Goal: Task Accomplishment & Management: Manage account settings

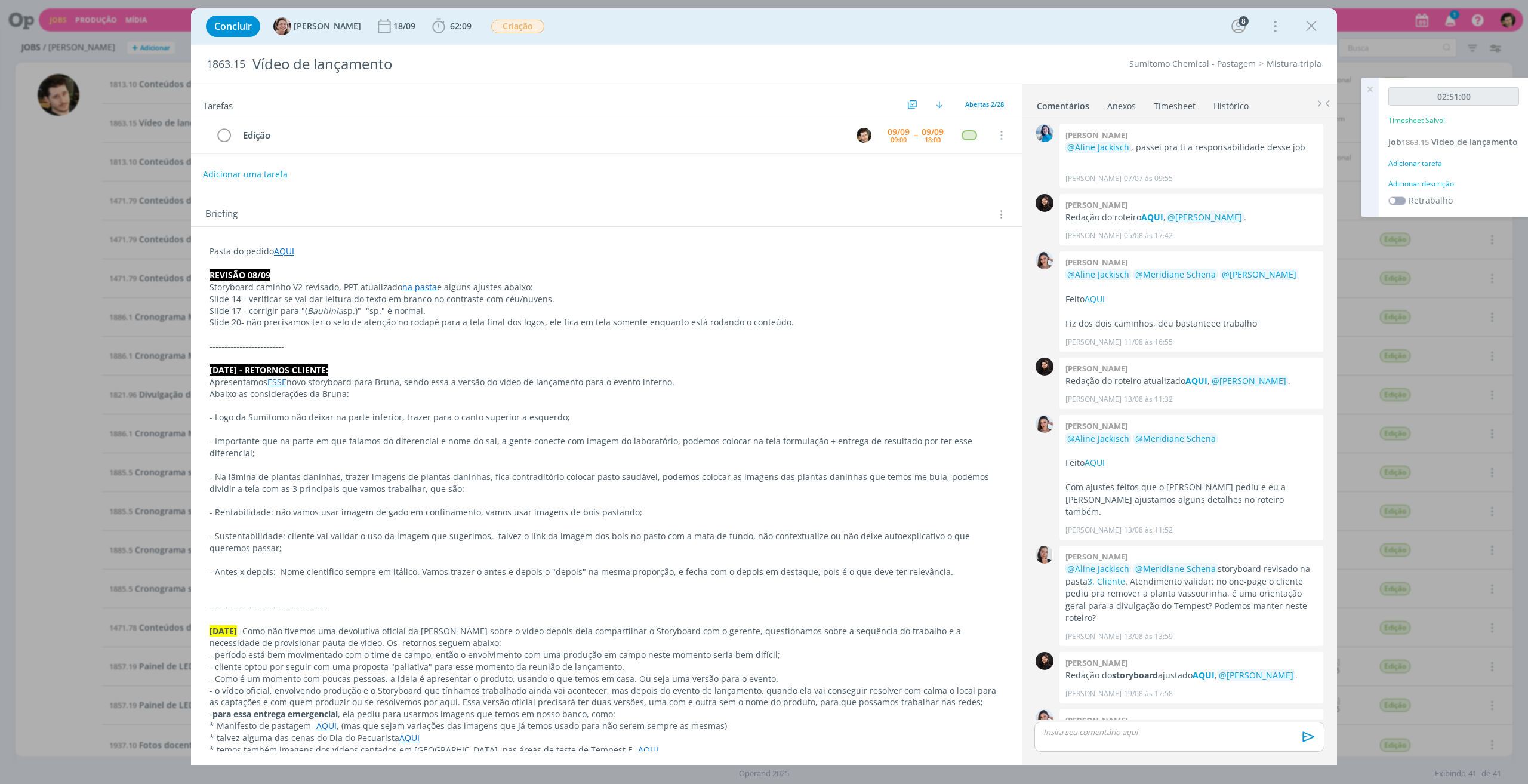
scroll to position [927, 0]
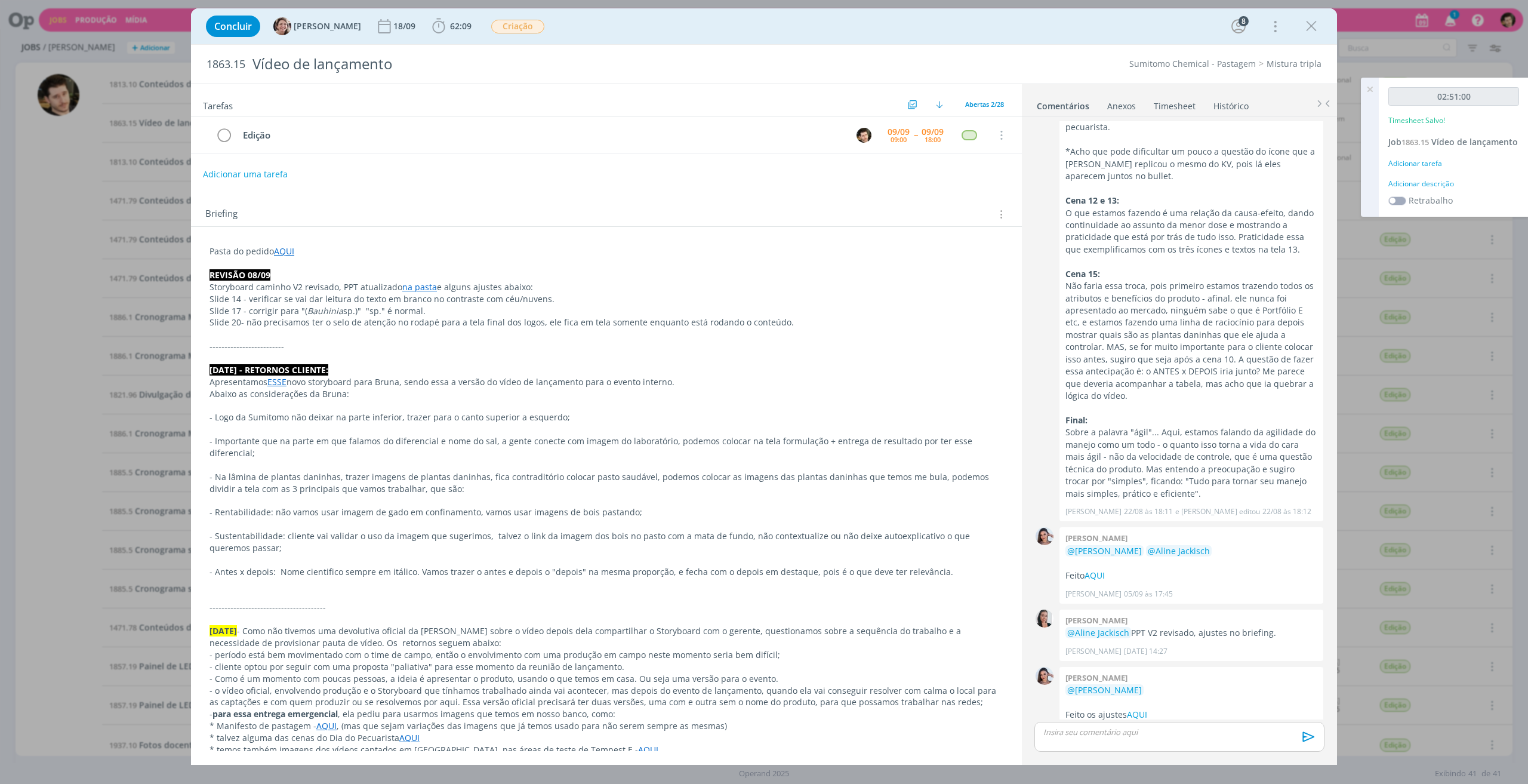
click at [1432, 170] on div "02:51:00 Timesheet Salvo! Job 1863.15 Vídeo de lançamento Adicionar tarefa Adic…" at bounding box center [1454, 147] width 150 height 139
click at [1433, 169] on div "Adicionar tarefa" at bounding box center [1454, 164] width 131 height 11
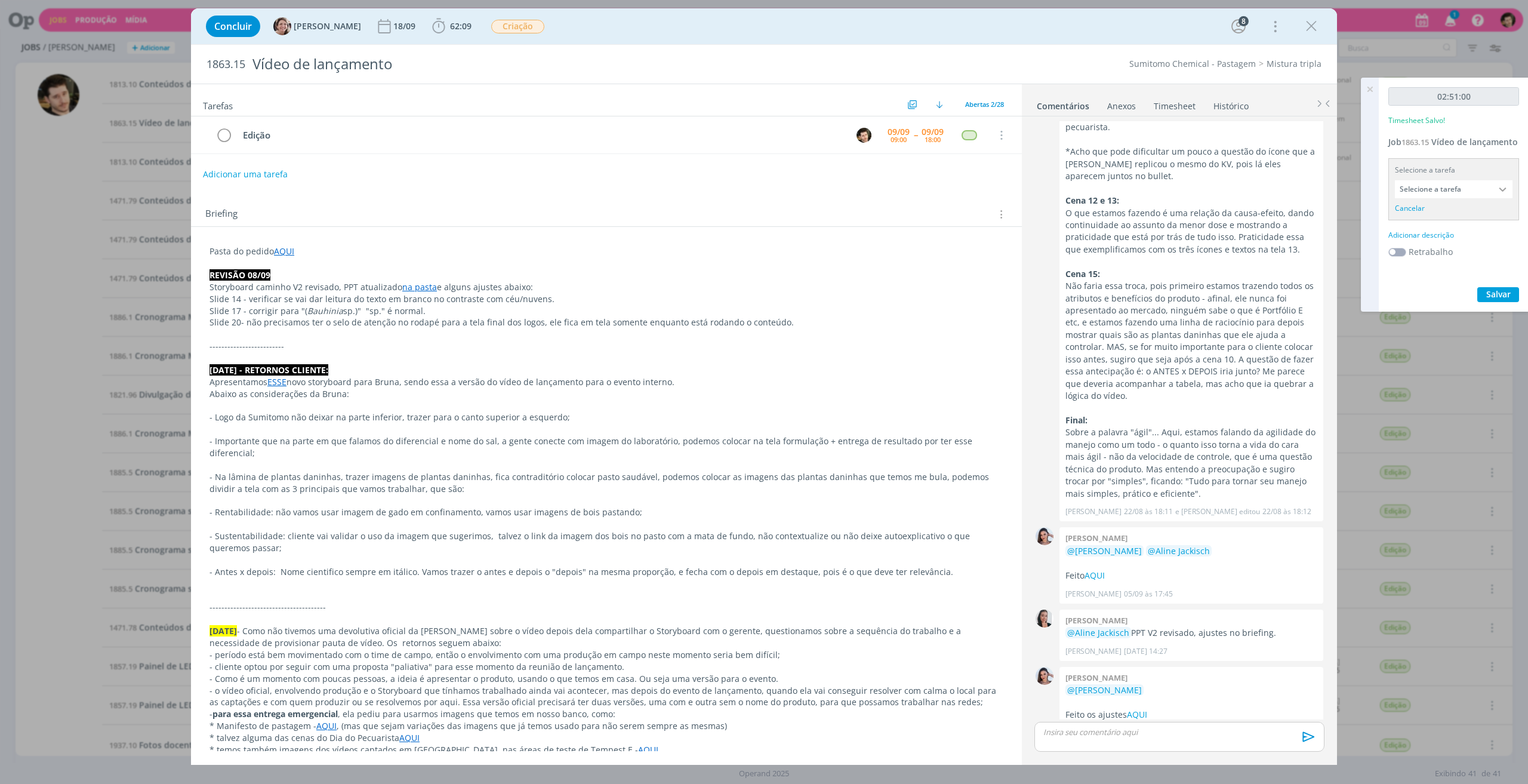
click at [1453, 198] on input "Selecione a tarefa" at bounding box center [1454, 189] width 118 height 18
click at [1451, 253] on div "Edição - [PERSON_NAME]" at bounding box center [1448, 255] width 89 height 10
type input "Edição"
click at [1439, 225] on div "02:51:00 Timesheet Salvo! Job 1863.15 Vídeo de lançamento Selecione a tarefa Ed…" at bounding box center [1454, 187] width 150 height 218
click at [1443, 225] on div "Adicionar descrição" at bounding box center [1454, 220] width 131 height 11
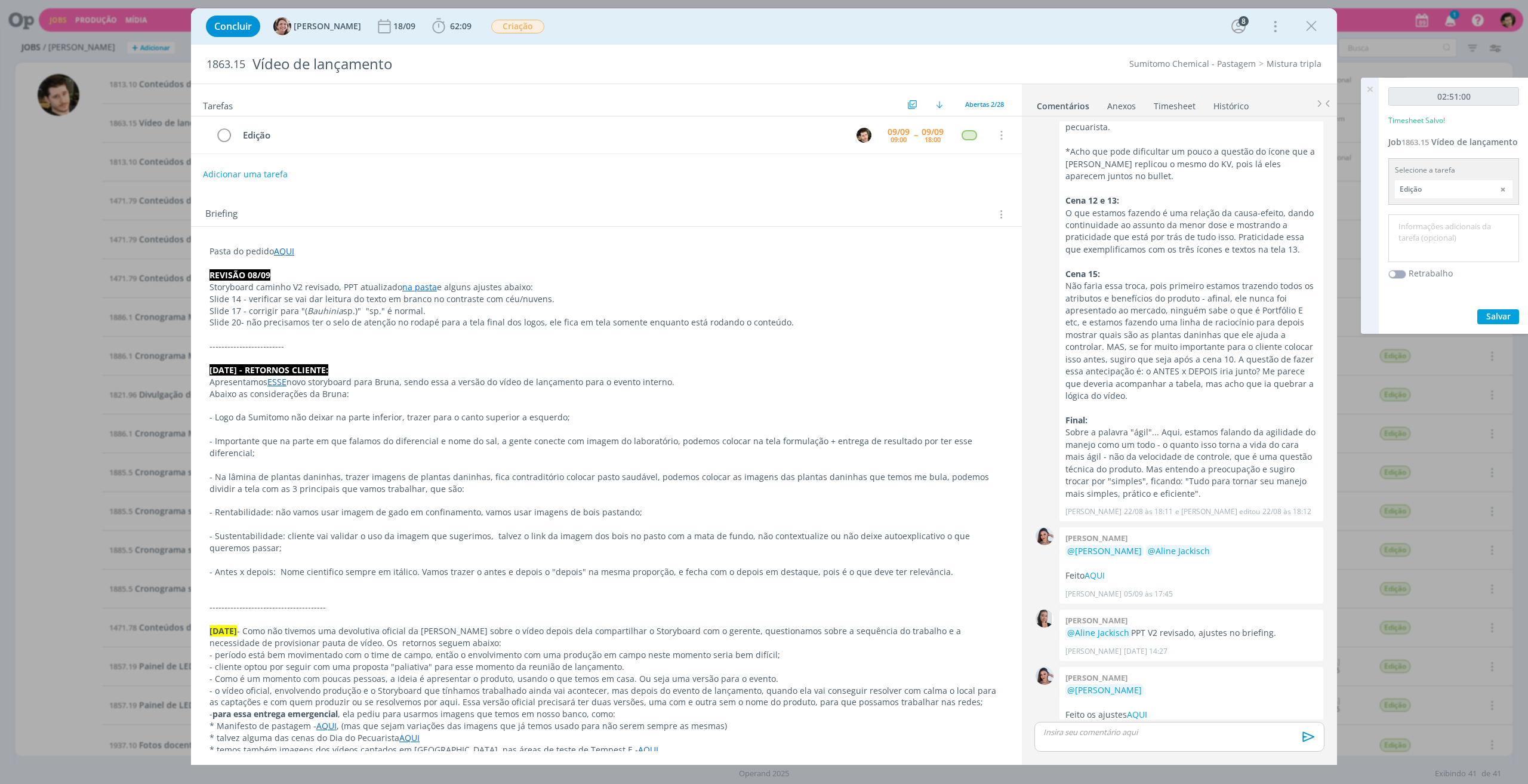
click at [1443, 242] on textarea at bounding box center [1454, 238] width 125 height 42
type textarea "Edição de Motion."
click at [1493, 322] on span "Salvar" at bounding box center [1498, 316] width 24 height 11
click at [1373, 85] on icon at bounding box center [1369, 89] width 22 height 23
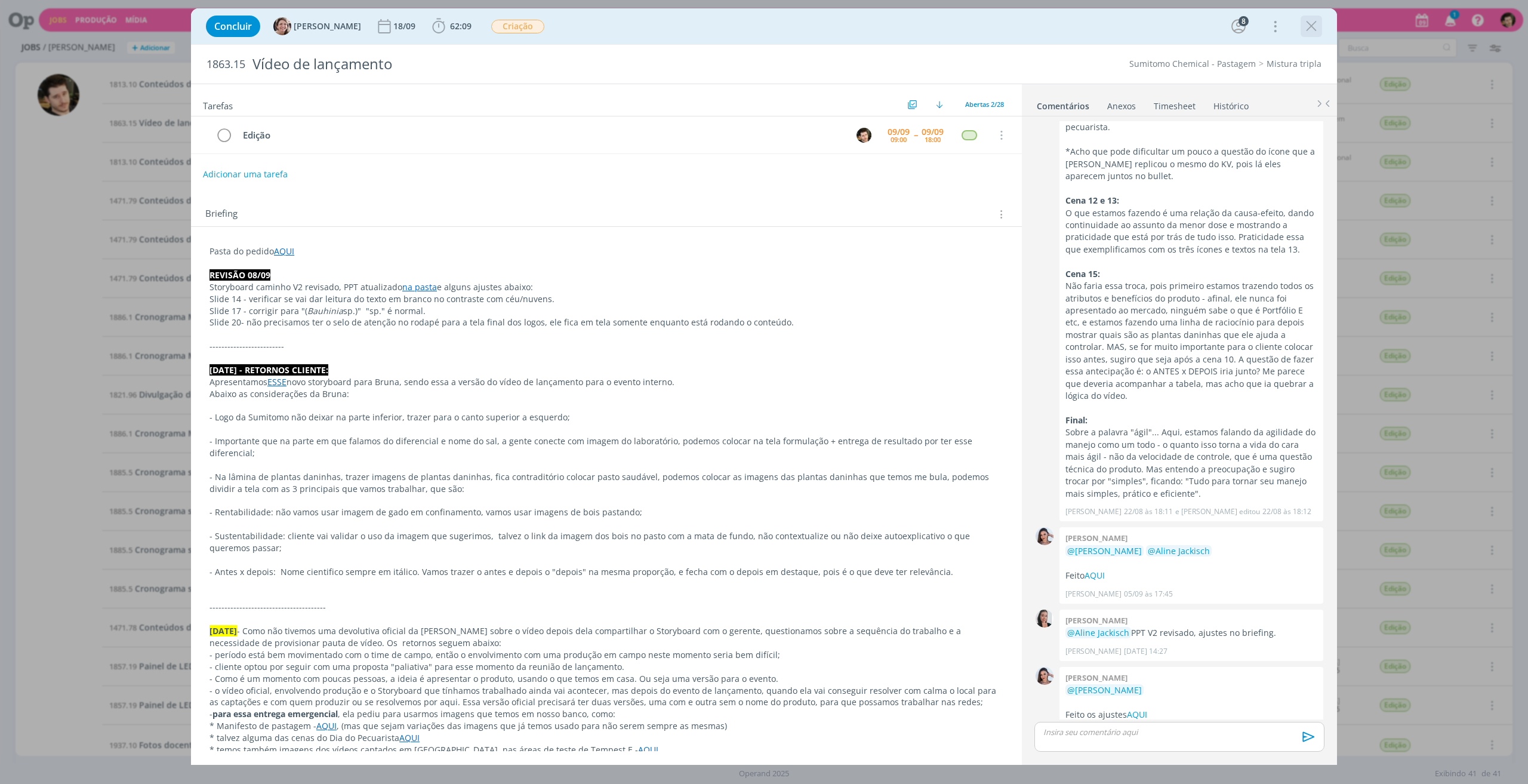
click at [1309, 28] on icon "dialog" at bounding box center [1311, 26] width 18 height 18
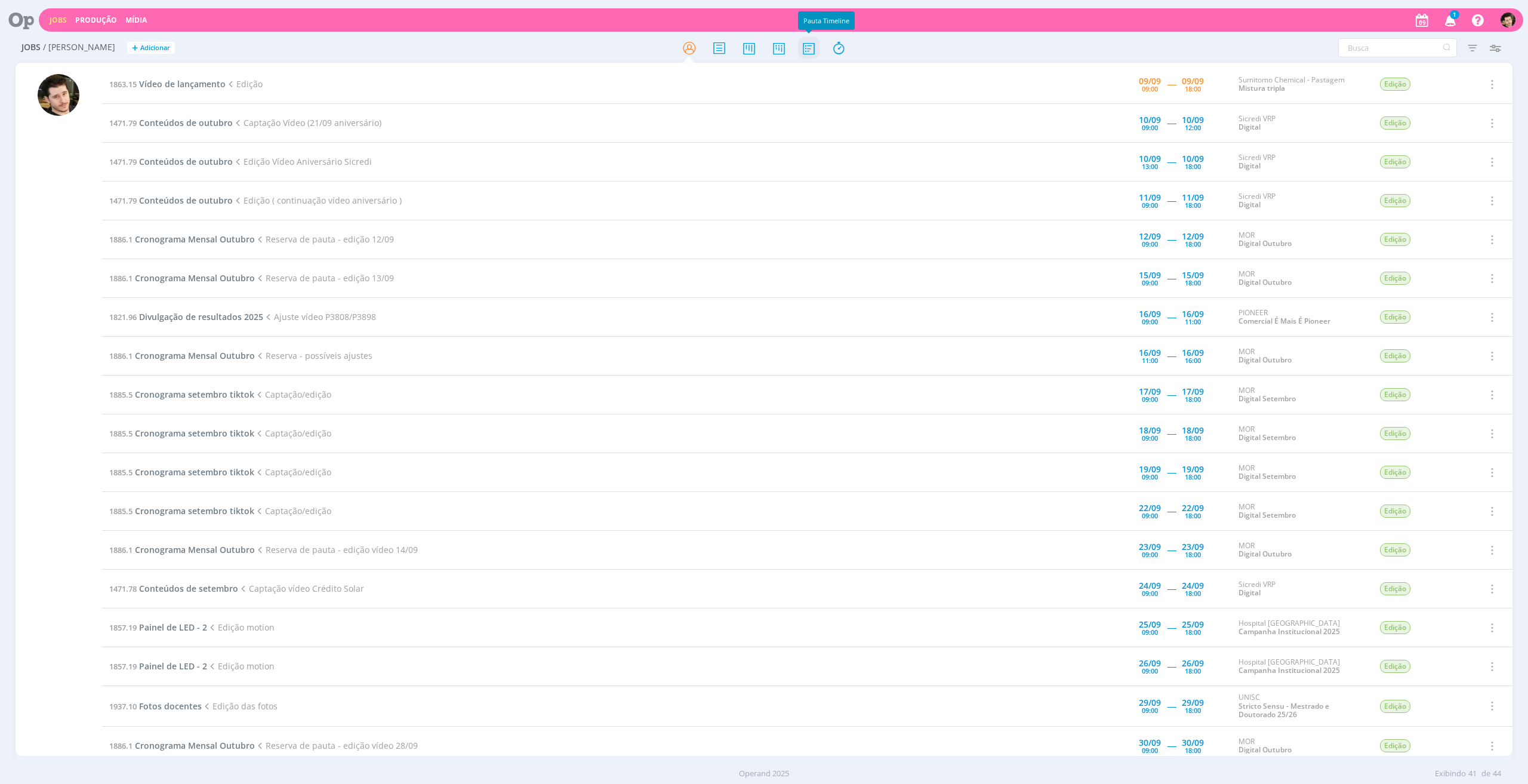
click at [814, 53] on icon at bounding box center [808, 47] width 22 height 23
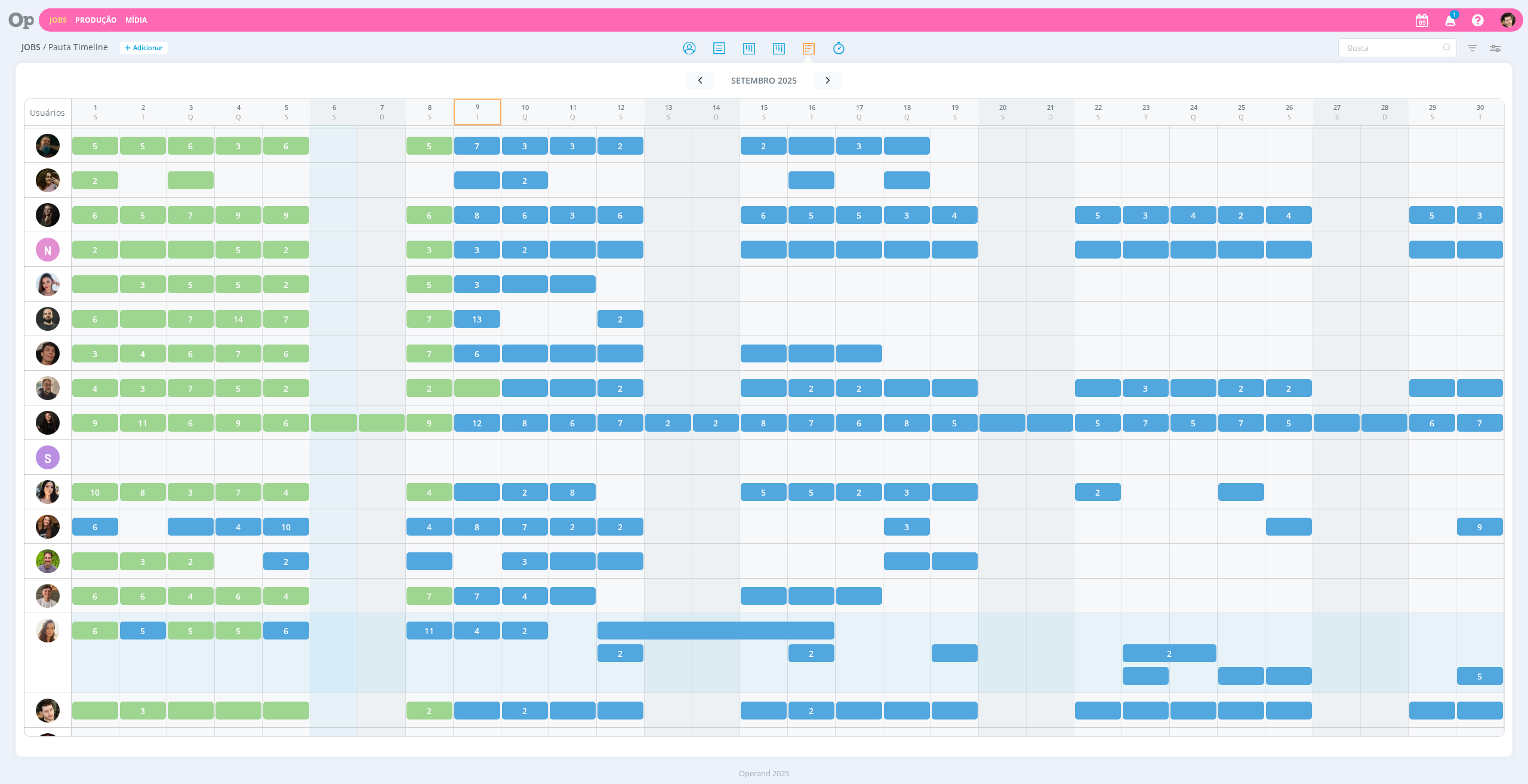
scroll to position [1544, 0]
